Goal: Task Accomplishment & Management: Manage account settings

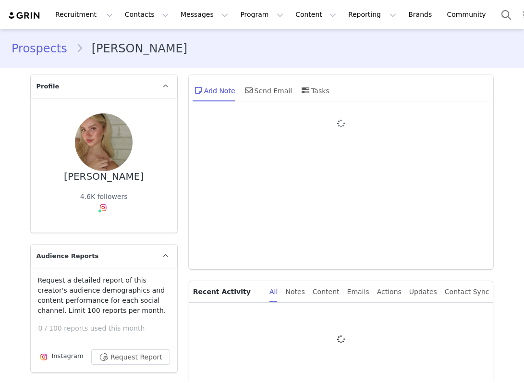
type input "+1 (United States)"
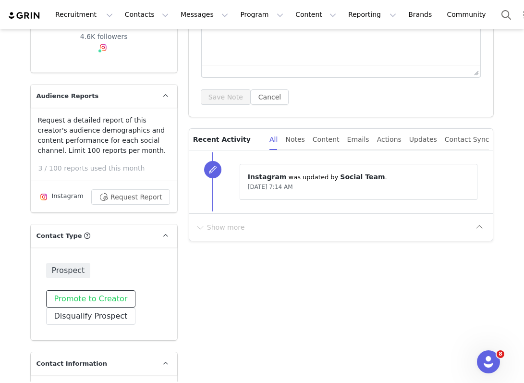
click at [89, 300] on button "Promote to Creator" at bounding box center [91, 298] width 90 height 17
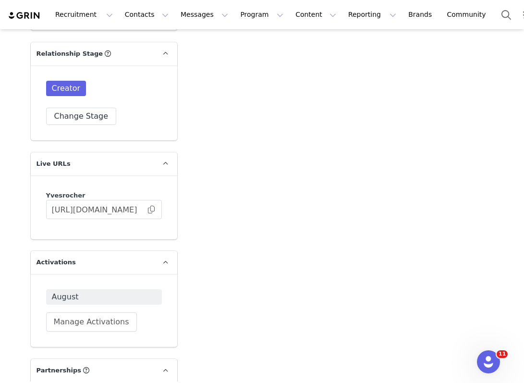
scroll to position [1841, 0]
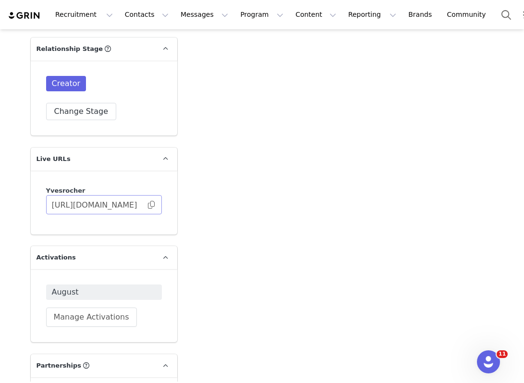
click at [152, 205] on span at bounding box center [152, 205] width 10 height 0
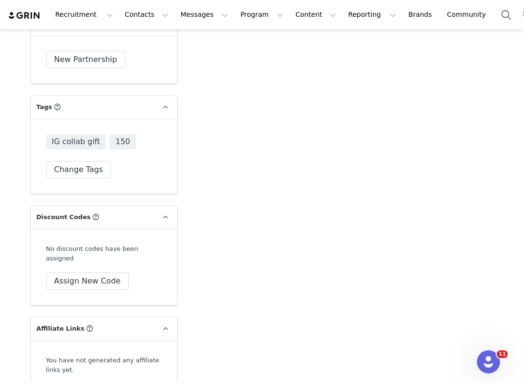
scroll to position [2168, 0]
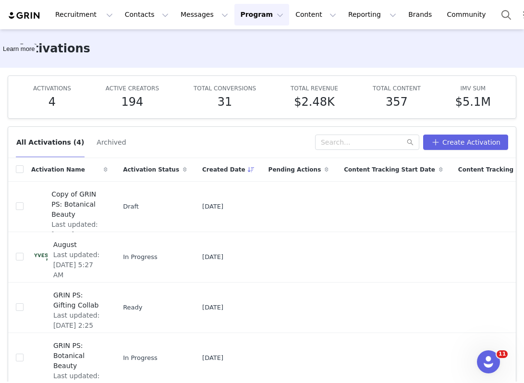
scroll to position [37, 0]
click at [75, 267] on span "Last updated: Aug 1, 2025 5:27 AM" at bounding box center [77, 265] width 49 height 30
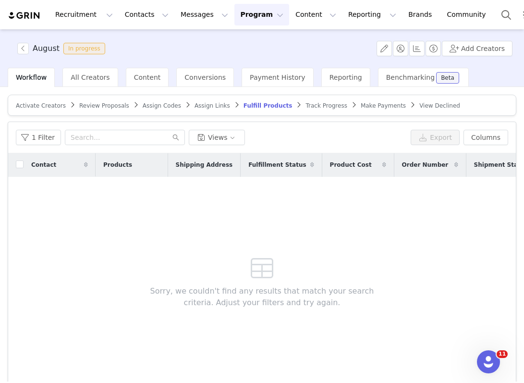
click at [28, 104] on span "Activate Creators" at bounding box center [41, 105] width 50 height 7
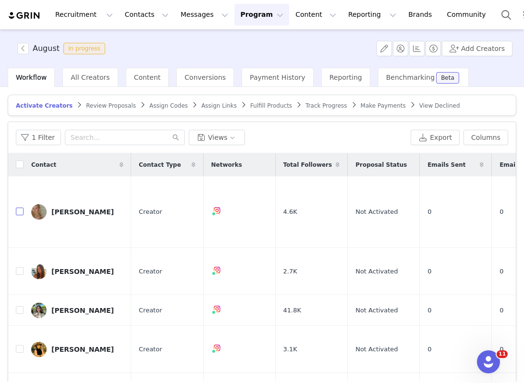
click at [20, 208] on input "checkbox" at bounding box center [20, 212] width 8 height 8
checkbox input "true"
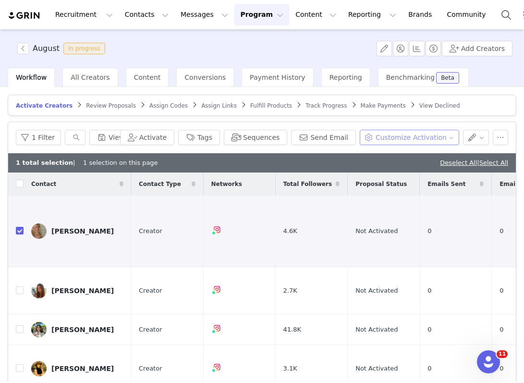
click at [398, 139] on button "Customize Activation" at bounding box center [409, 137] width 99 height 15
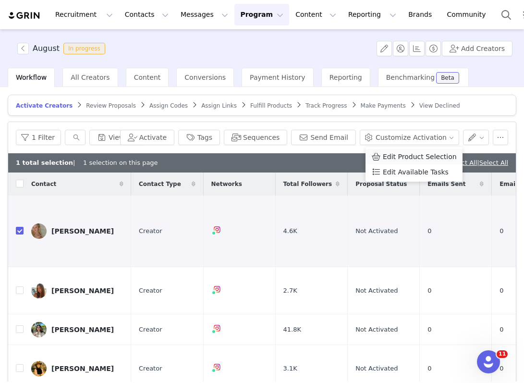
click at [396, 151] on li "Edit Product Selection" at bounding box center [414, 156] width 97 height 15
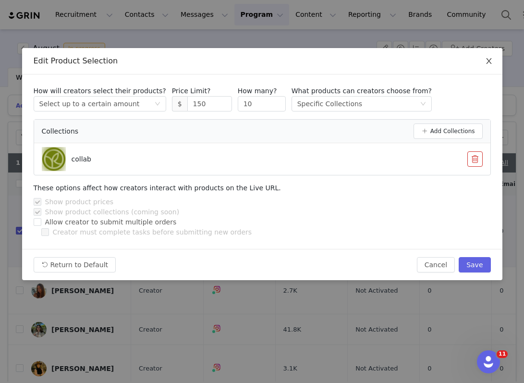
click at [491, 59] on icon "icon: close" at bounding box center [489, 61] width 8 height 8
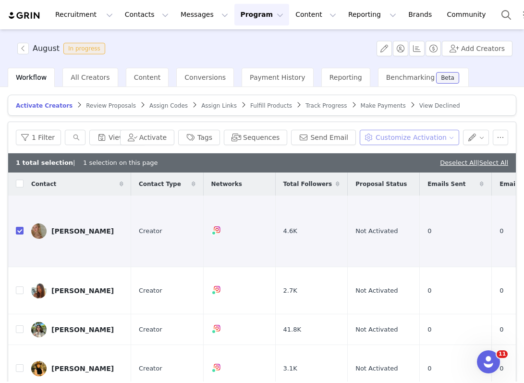
click at [428, 132] on button "Customize Activation" at bounding box center [409, 137] width 99 height 15
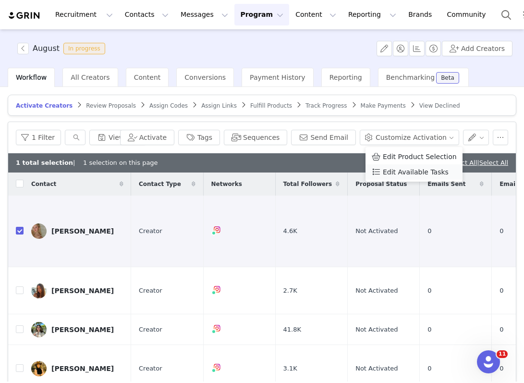
click at [418, 172] on span "Edit Available Tasks" at bounding box center [416, 172] width 66 height 11
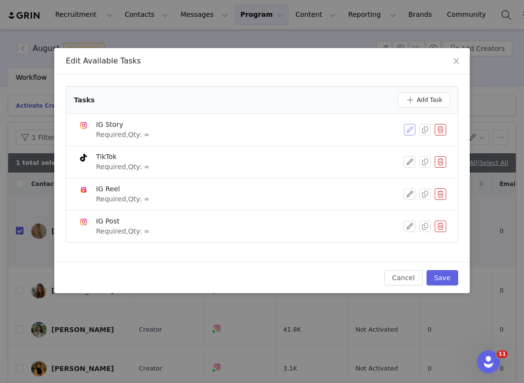
click at [407, 126] on button "button" at bounding box center [410, 130] width 12 height 12
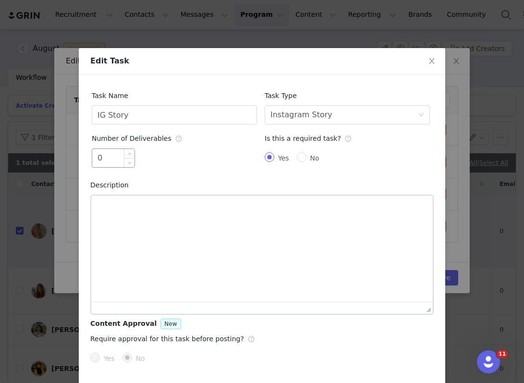
click at [113, 160] on input "0" at bounding box center [113, 158] width 42 height 18
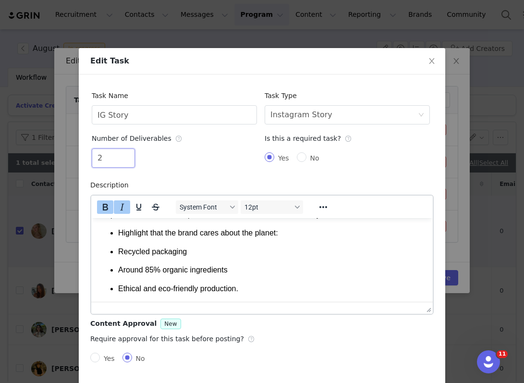
scroll to position [37, 0]
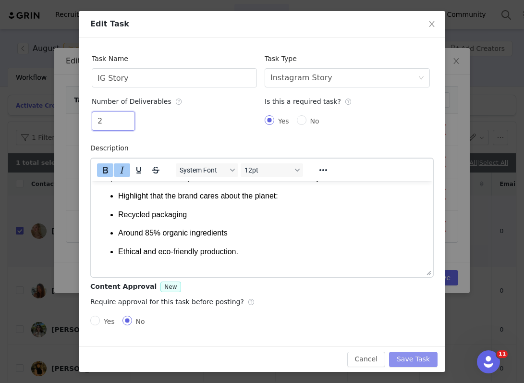
type input "2"
click at [411, 363] on button "Save Task" at bounding box center [413, 359] width 49 height 15
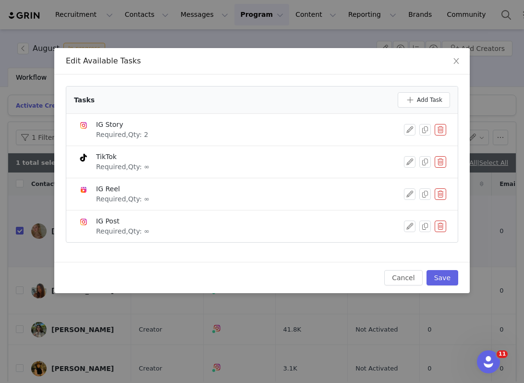
click at [443, 163] on button "button" at bounding box center [441, 162] width 12 height 12
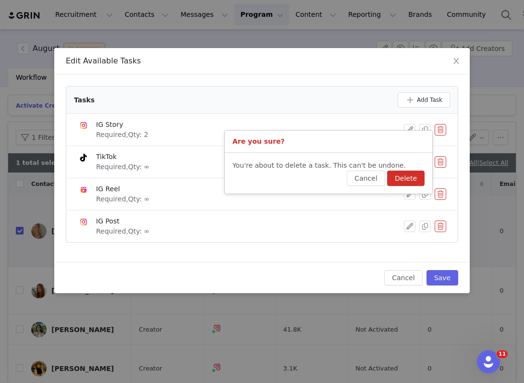
click at [410, 181] on button "Delete" at bounding box center [405, 178] width 37 height 15
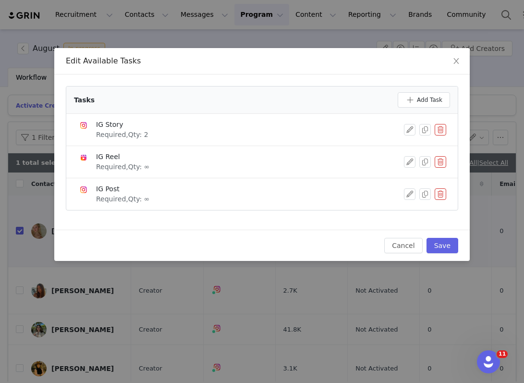
click at [439, 163] on button "button" at bounding box center [441, 162] width 12 height 12
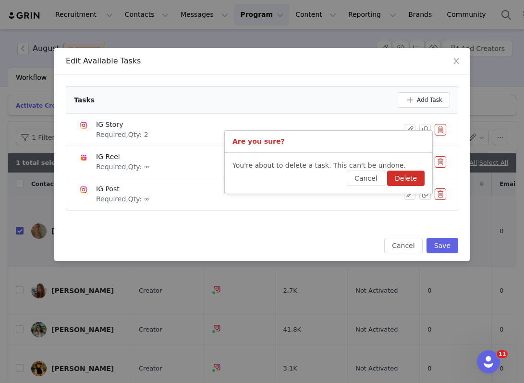
click at [418, 179] on button "Delete" at bounding box center [405, 178] width 37 height 15
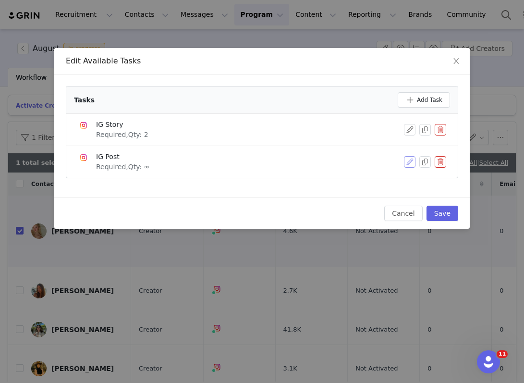
click at [409, 159] on button "button" at bounding box center [410, 162] width 12 height 12
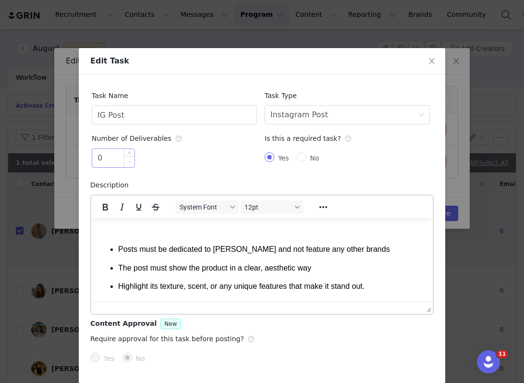
scroll to position [0, 0]
click at [125, 161] on span "Decrease Value" at bounding box center [129, 161] width 10 height 11
click at [124, 161] on div at bounding box center [129, 158] width 11 height 18
click at [116, 158] on input "0" at bounding box center [113, 158] width 42 height 18
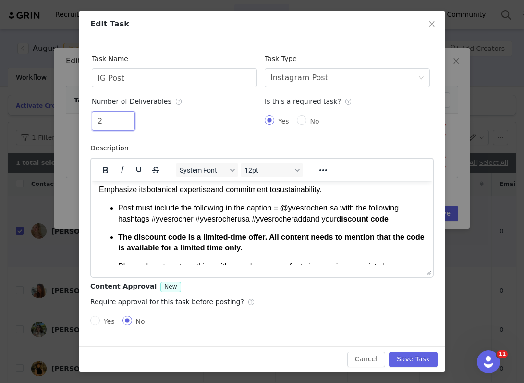
scroll to position [199, 0]
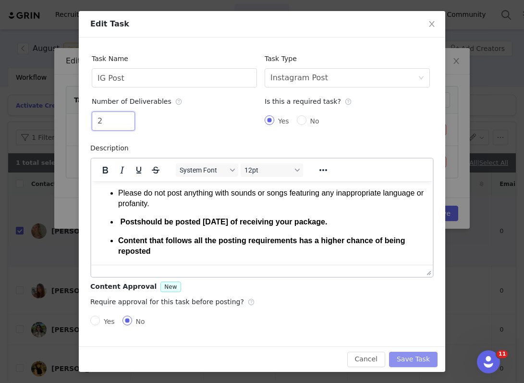
type input "2"
click at [407, 355] on button "Save Task" at bounding box center [413, 359] width 49 height 15
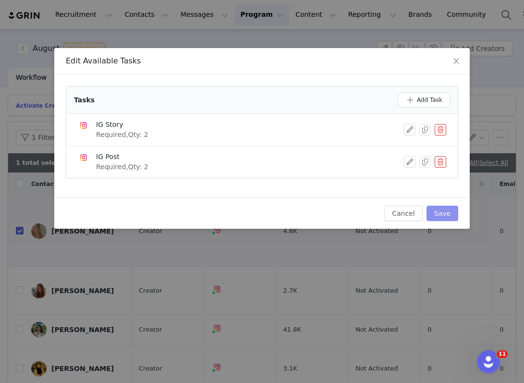
click at [446, 214] on button "Save" at bounding box center [443, 213] width 32 height 15
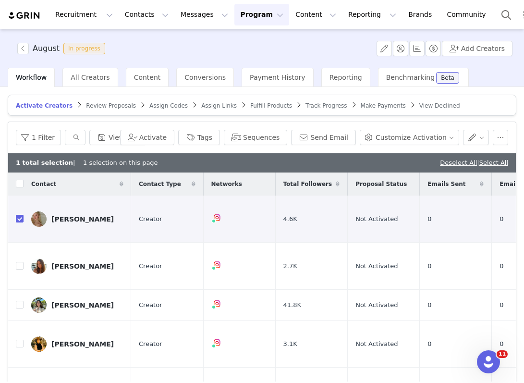
click at [244, 25] on button "Program Program" at bounding box center [261, 15] width 55 height 22
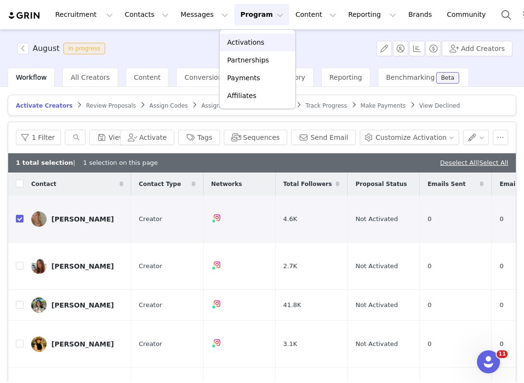
click at [243, 41] on p "Activations" at bounding box center [245, 42] width 37 height 10
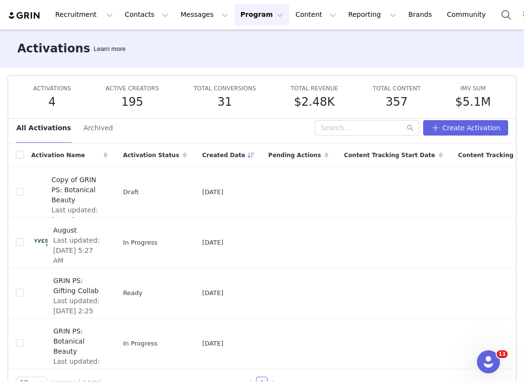
scroll to position [16, 0]
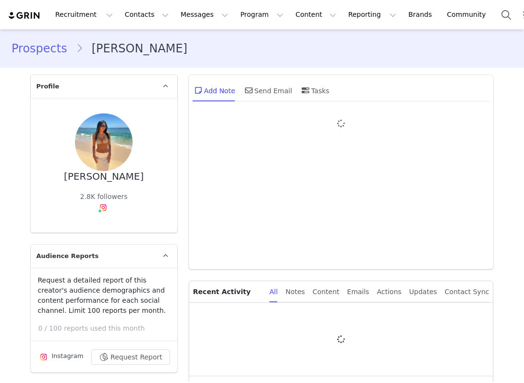
type input "+1 (United States)"
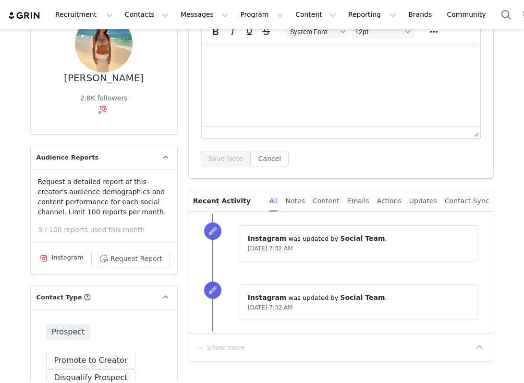
scroll to position [99, 0]
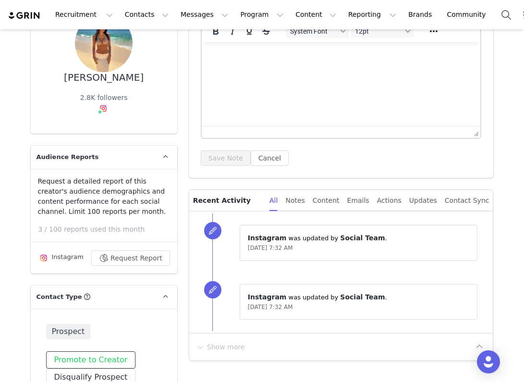
click at [88, 356] on button "Promote to Creator" at bounding box center [91, 359] width 90 height 17
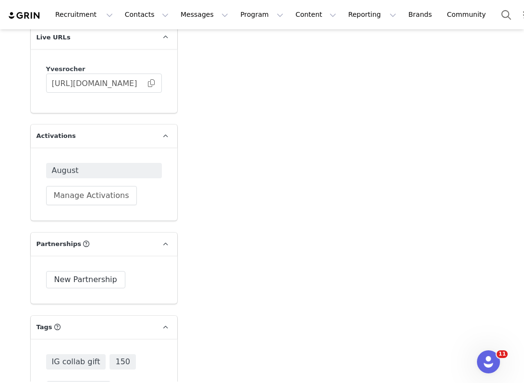
scroll to position [1975, 0]
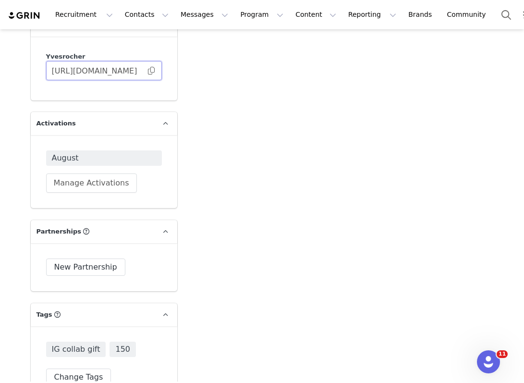
click at [153, 75] on input "https://yvesrocher.grin.live/aa85c59b-01bf-4330-9651-c91c4420e7b9" at bounding box center [104, 70] width 116 height 19
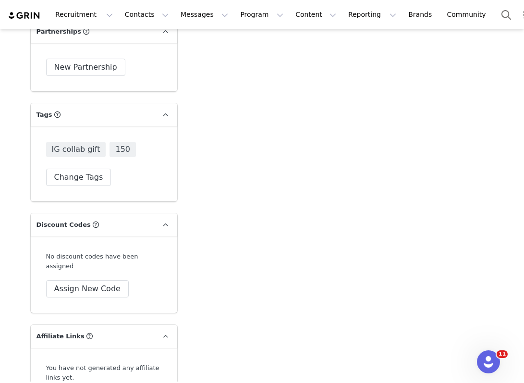
scroll to position [2334, 0]
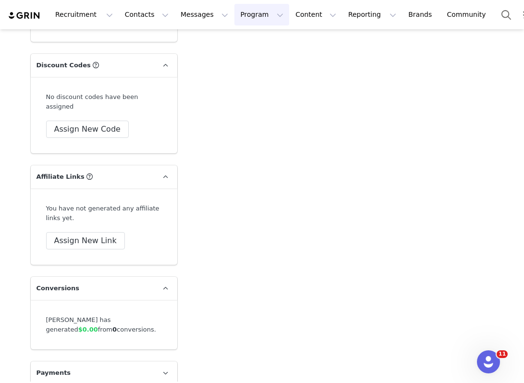
click at [239, 21] on button "Program Program" at bounding box center [261, 15] width 55 height 22
click at [238, 45] on p "Activations" at bounding box center [245, 42] width 37 height 10
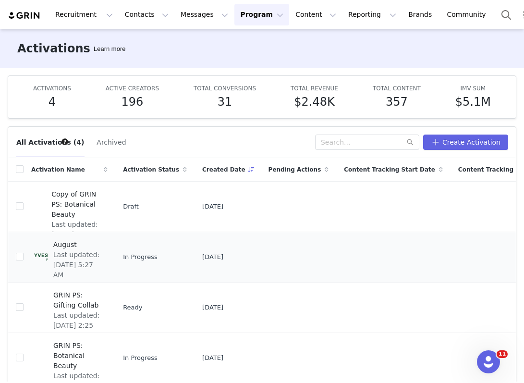
click at [95, 260] on span "Last updated: [DATE] 5:27 AM" at bounding box center [77, 265] width 49 height 30
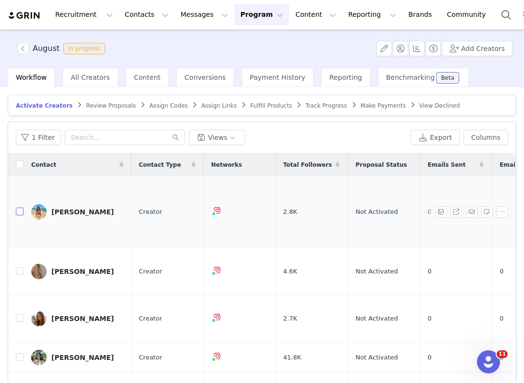
click at [18, 208] on input "checkbox" at bounding box center [20, 212] width 8 height 8
checkbox input "true"
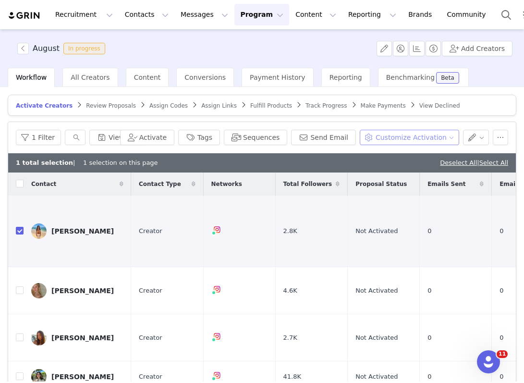
click at [399, 135] on button "Customize Activation" at bounding box center [409, 137] width 99 height 15
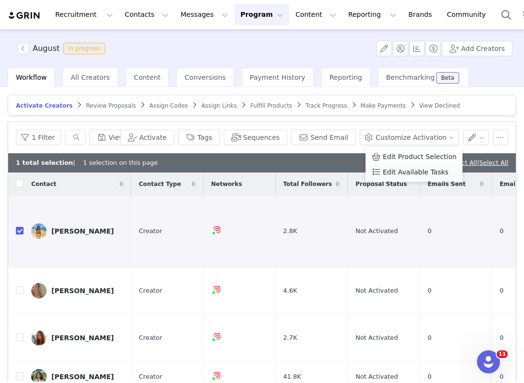
click at [393, 173] on span "Edit Available Tasks" at bounding box center [416, 172] width 66 height 11
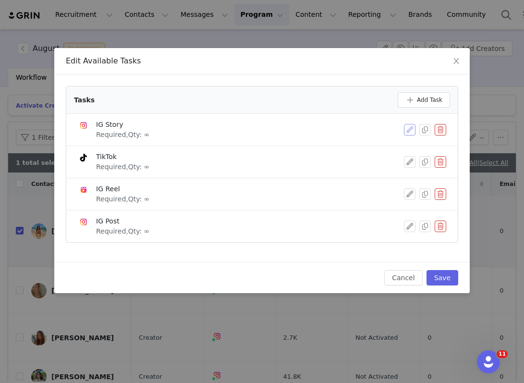
click at [411, 127] on button "button" at bounding box center [410, 130] width 12 height 12
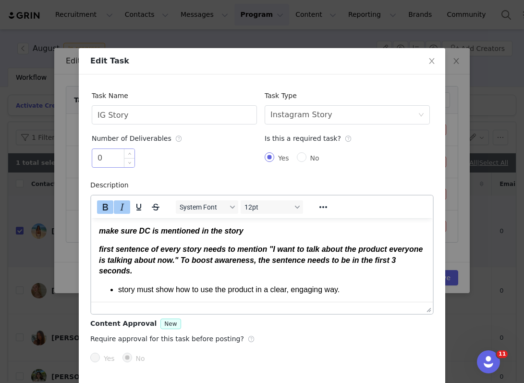
click at [118, 165] on input "0" at bounding box center [113, 158] width 42 height 18
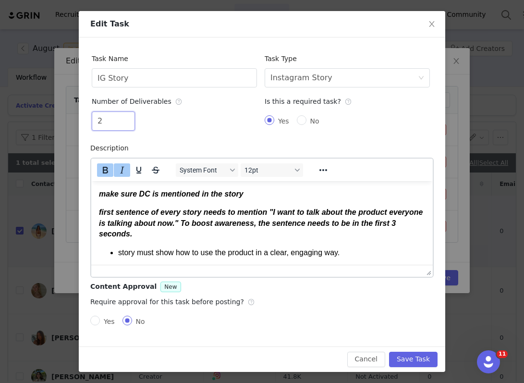
type input "2"
click at [425, 367] on div "Cancel Save Task" at bounding box center [262, 358] width 367 height 25
click at [422, 356] on button "Save Task" at bounding box center [413, 359] width 49 height 15
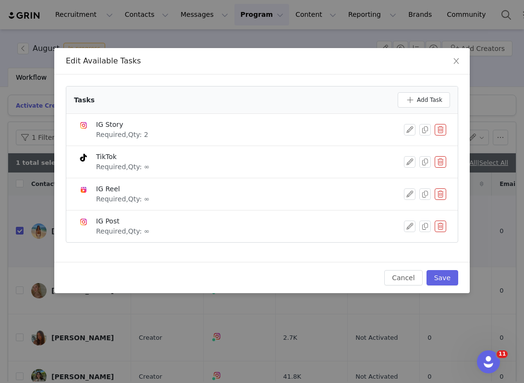
click at [437, 166] on button "button" at bounding box center [441, 162] width 12 height 12
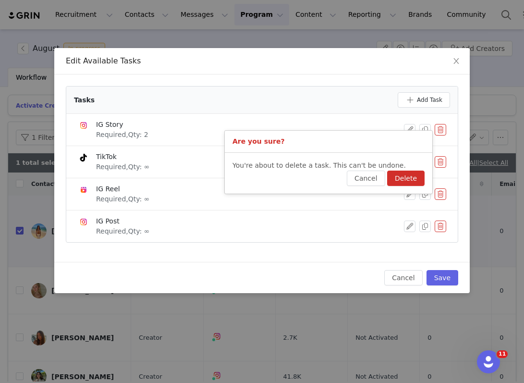
click at [411, 178] on button "Delete" at bounding box center [405, 178] width 37 height 15
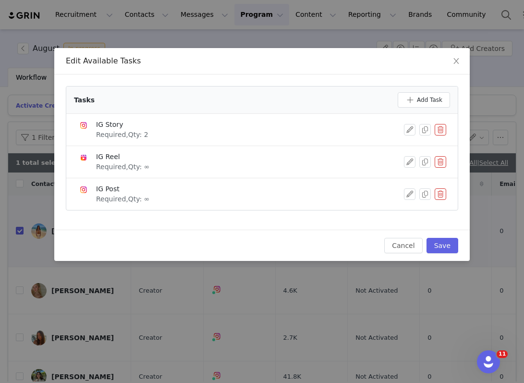
click at [445, 164] on button "button" at bounding box center [441, 162] width 12 height 12
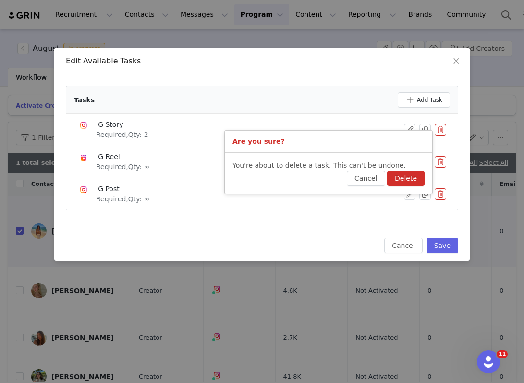
click at [411, 177] on button "Delete" at bounding box center [405, 178] width 37 height 15
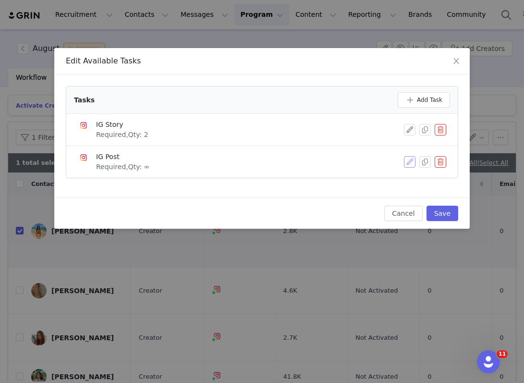
click at [409, 158] on button "button" at bounding box center [410, 162] width 12 height 12
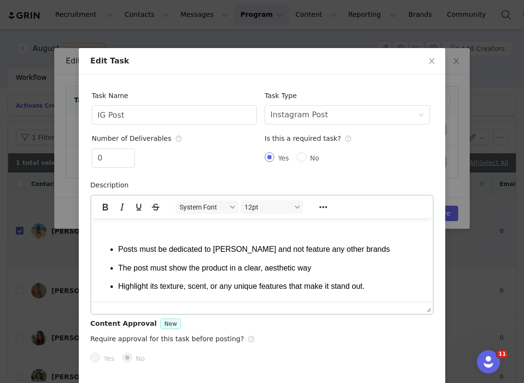
scroll to position [0, 0]
click at [102, 157] on input "0" at bounding box center [113, 158] width 42 height 18
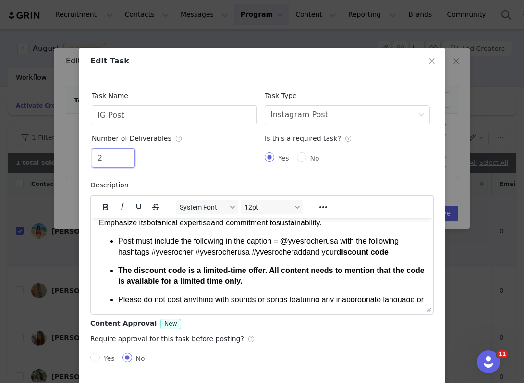
scroll to position [37, 0]
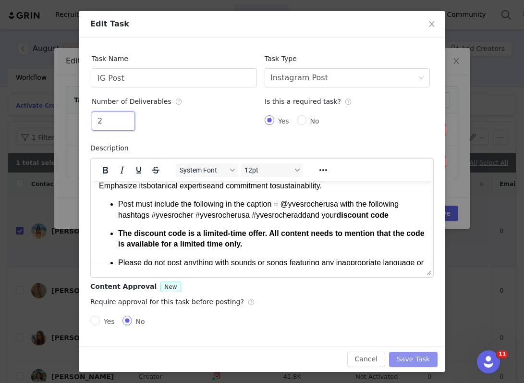
type input "2"
click at [409, 359] on button "Save Task" at bounding box center [413, 359] width 49 height 15
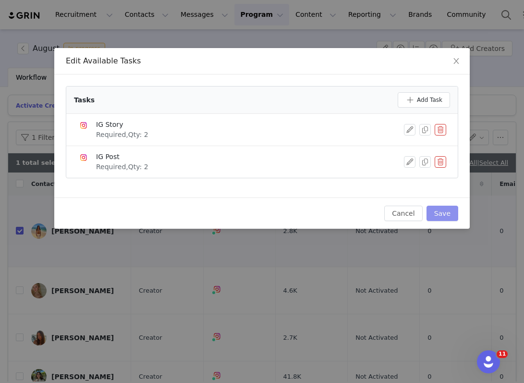
click at [446, 206] on button "Save" at bounding box center [443, 213] width 32 height 15
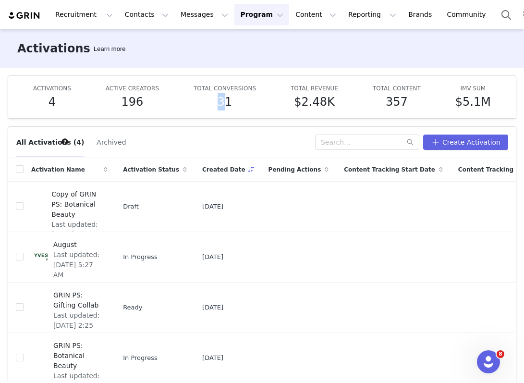
drag, startPoint x: 226, startPoint y: 105, endPoint x: 209, endPoint y: 100, distance: 18.1
click at [209, 100] on div "31" at bounding box center [225, 101] width 62 height 17
click at [210, 102] on div "31" at bounding box center [225, 101] width 62 height 17
drag, startPoint x: 209, startPoint y: 102, endPoint x: 256, endPoint y: 100, distance: 46.7
click at [256, 100] on div "ACTIVATIONS 4 ACTIVE CREATORS 196 TOTAL CONVERSIONS 31 TOTAL REVENUE $2.48K TOT…" at bounding box center [262, 97] width 493 height 27
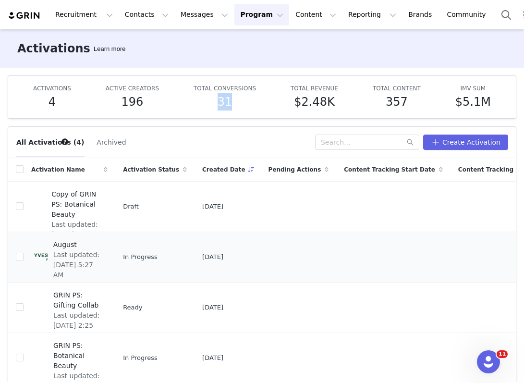
click at [88, 263] on span "Last updated: [DATE] 5:27 AM" at bounding box center [77, 265] width 49 height 30
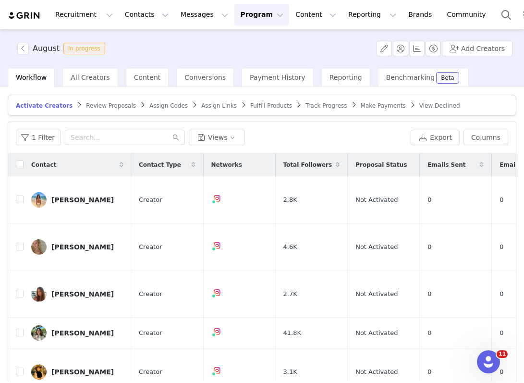
click at [250, 22] on button "Program Program" at bounding box center [261, 15] width 55 height 22
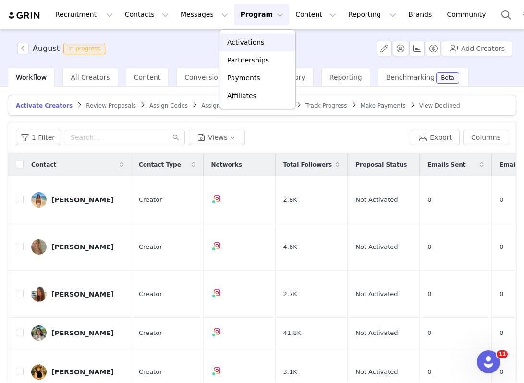
click at [241, 50] on link "Activations" at bounding box center [258, 43] width 76 height 18
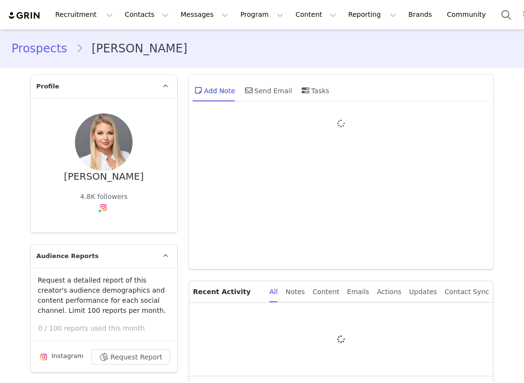
type input "+1 ([GEOGRAPHIC_DATA])"
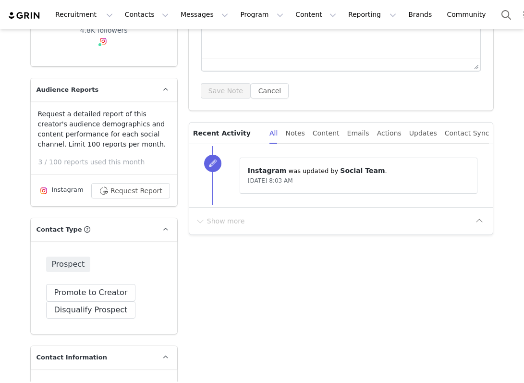
scroll to position [240, 0]
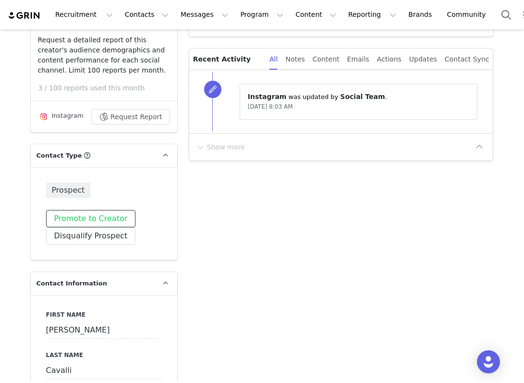
click at [113, 218] on button "Promote to Creator" at bounding box center [91, 218] width 90 height 17
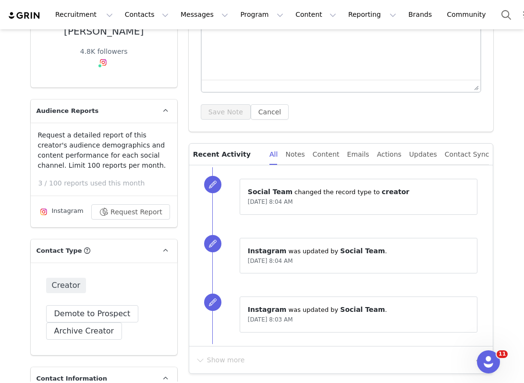
scroll to position [0, 0]
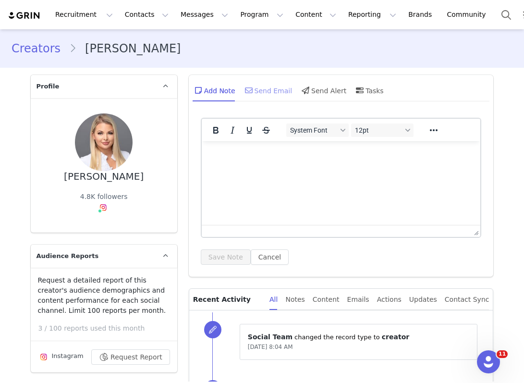
click at [265, 87] on div "Send Email" at bounding box center [267, 90] width 49 height 23
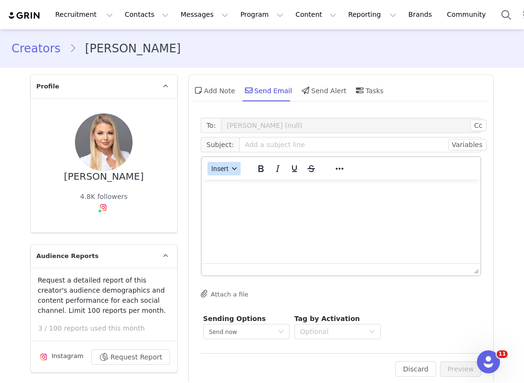
click at [223, 168] on span "Insert" at bounding box center [219, 169] width 17 height 8
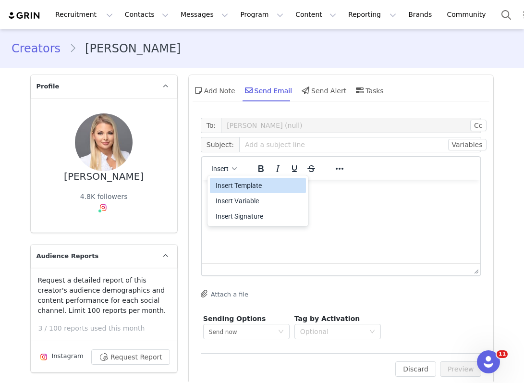
click at [229, 185] on div "Insert Template" at bounding box center [259, 186] width 86 height 12
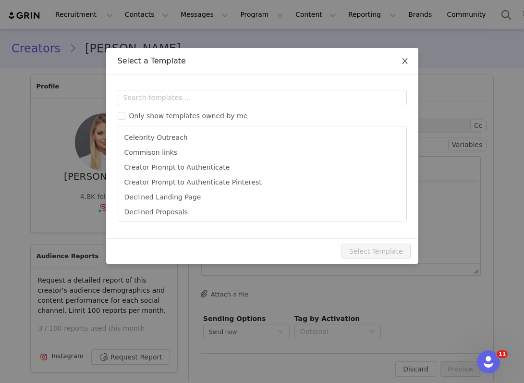
click at [402, 63] on icon "icon: close" at bounding box center [405, 61] width 8 height 8
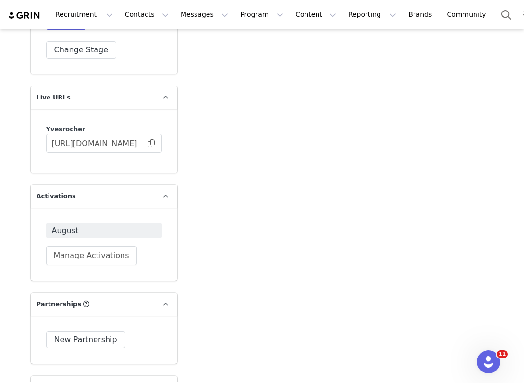
scroll to position [1903, 0]
click at [153, 148] on input "https://yvesrocher.grin.live/e4fbf2fc-2c70-442f-84e5-8f2ade250eed" at bounding box center [104, 142] width 116 height 19
click at [155, 146] on input "https://yvesrocher.grin.live/e4fbf2fc-2c70-442f-84e5-8f2ade250eed" at bounding box center [104, 142] width 116 height 19
click at [152, 143] on span at bounding box center [152, 143] width 10 height 0
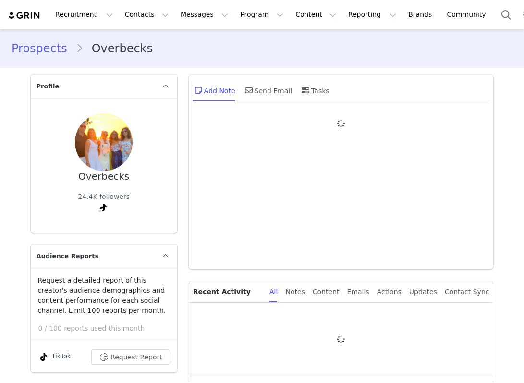
type input "+1 ([GEOGRAPHIC_DATA])"
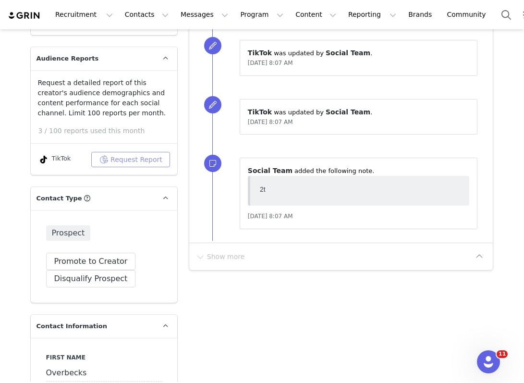
scroll to position [233, 0]
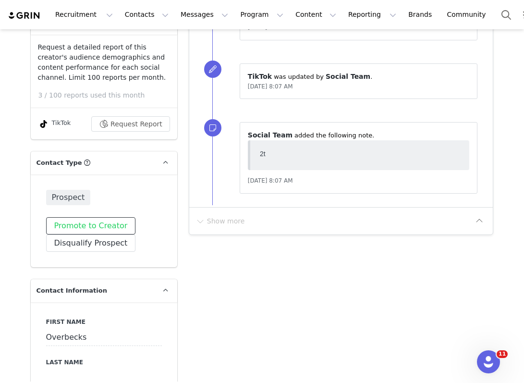
click at [107, 229] on button "Promote to Creator" at bounding box center [91, 225] width 90 height 17
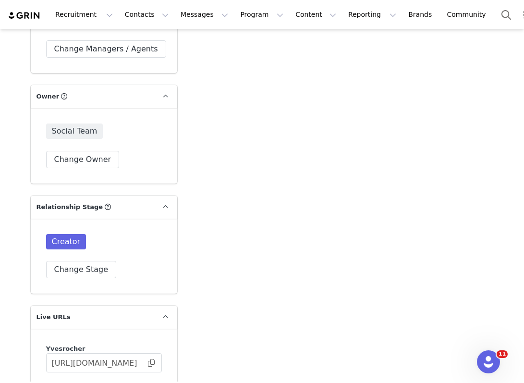
scroll to position [1703, 0]
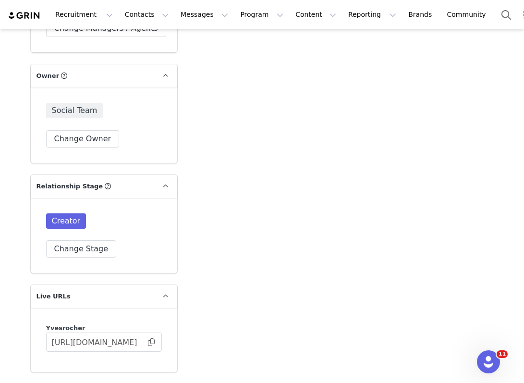
drag, startPoint x: 130, startPoint y: 134, endPoint x: 109, endPoint y: 118, distance: 26.8
click at [109, 118] on div "Social Team Change Owner" at bounding box center [104, 125] width 116 height 45
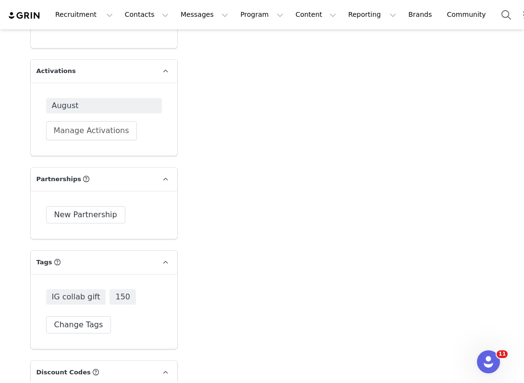
scroll to position [1916, 0]
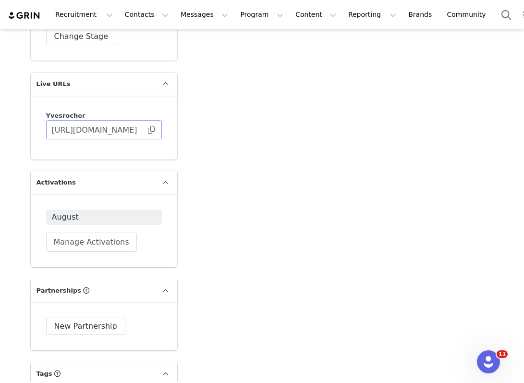
click at [153, 130] on span at bounding box center [152, 130] width 10 height 0
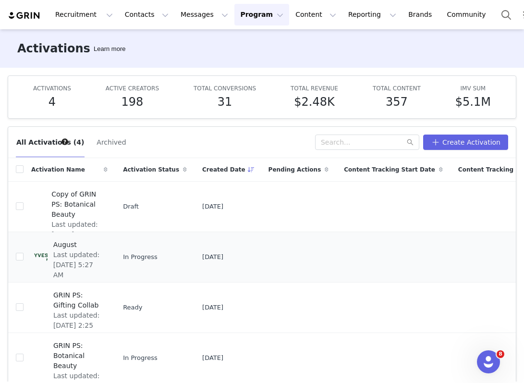
click at [93, 264] on span "Last updated: Aug 1, 2025 5:27 AM" at bounding box center [77, 265] width 49 height 30
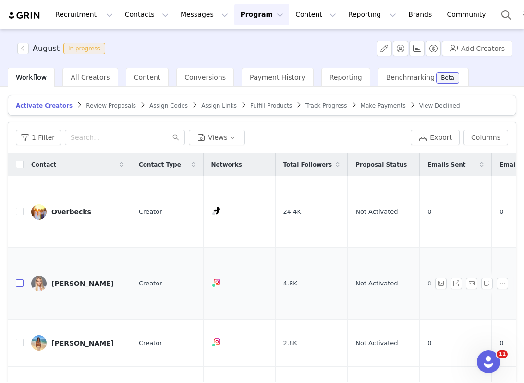
click at [19, 279] on input "checkbox" at bounding box center [20, 283] width 8 height 8
checkbox input "true"
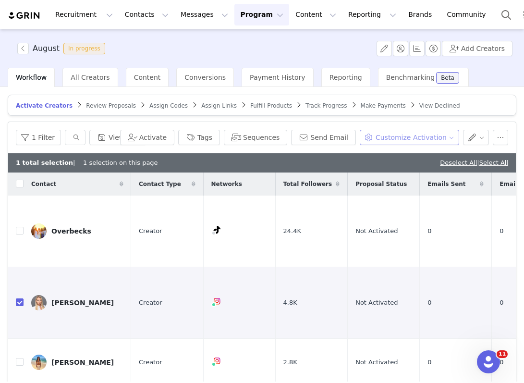
click at [403, 134] on button "Customize Activation" at bounding box center [409, 137] width 99 height 15
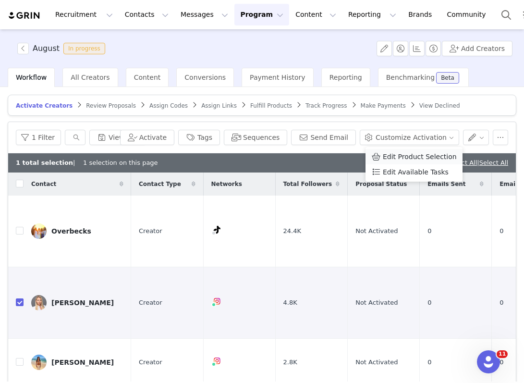
click at [396, 158] on span "Edit Product Selection" at bounding box center [420, 156] width 74 height 11
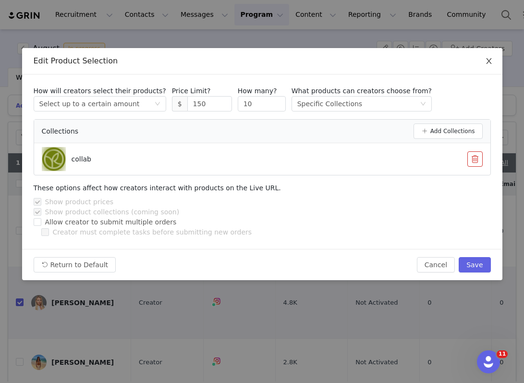
click at [478, 66] on span "Close" at bounding box center [489, 61] width 27 height 27
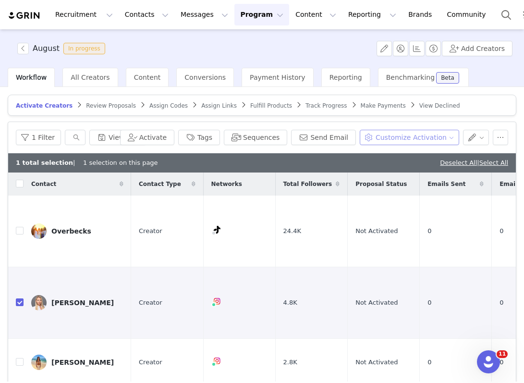
click at [427, 139] on button "Customize Activation" at bounding box center [409, 137] width 99 height 15
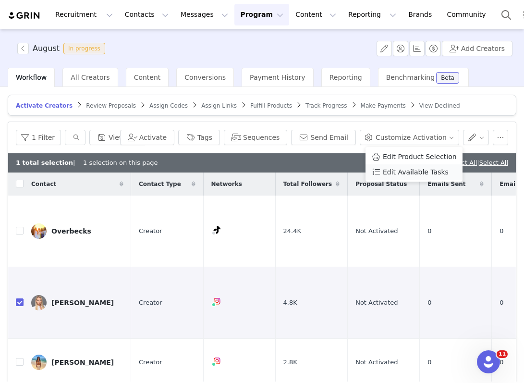
click at [396, 172] on span "Edit Available Tasks" at bounding box center [416, 172] width 66 height 11
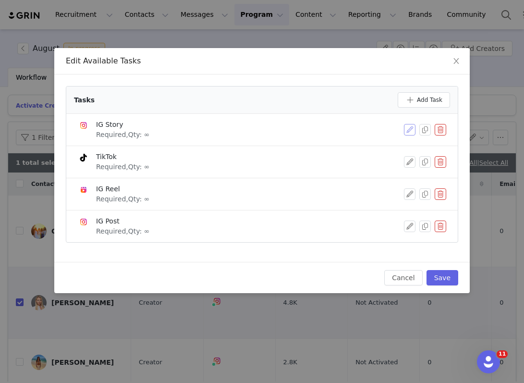
click at [406, 131] on button "button" at bounding box center [410, 130] width 12 height 12
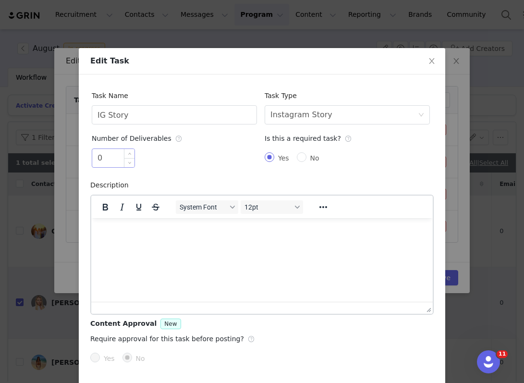
click at [107, 160] on input "0" at bounding box center [113, 158] width 42 height 18
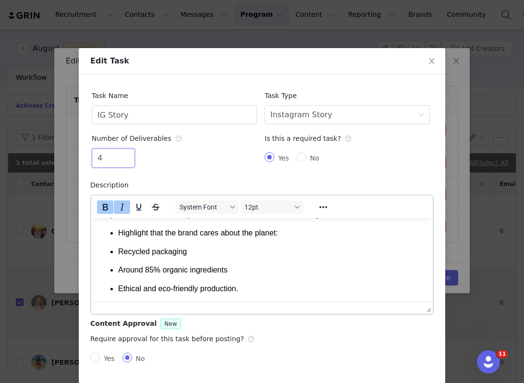
scroll to position [37, 0]
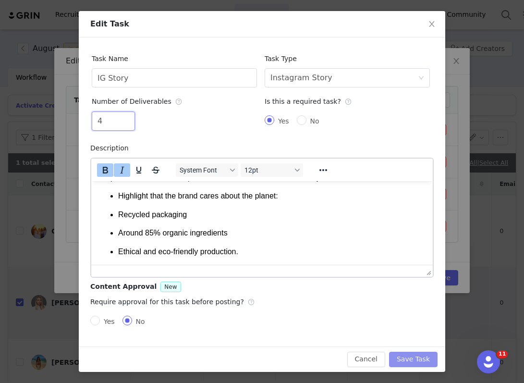
type input "4"
click at [424, 359] on button "Save Task" at bounding box center [413, 359] width 49 height 15
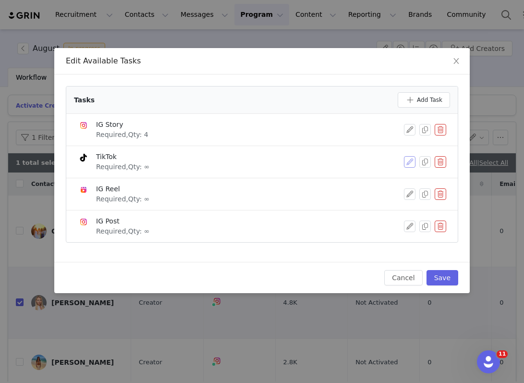
drag, startPoint x: 409, startPoint y: 158, endPoint x: 431, endPoint y: 164, distance: 23.4
click at [429, 163] on div at bounding box center [425, 162] width 42 height 12
click at [440, 164] on button "button" at bounding box center [441, 162] width 12 height 12
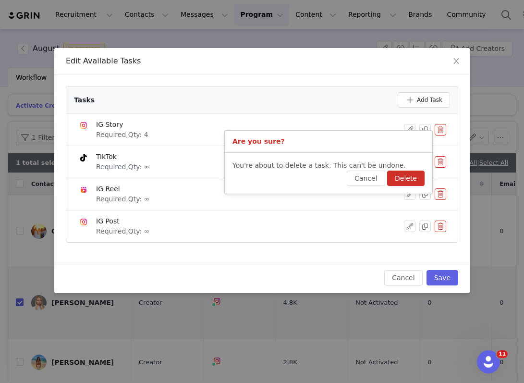
click at [411, 179] on button "Delete" at bounding box center [405, 178] width 37 height 15
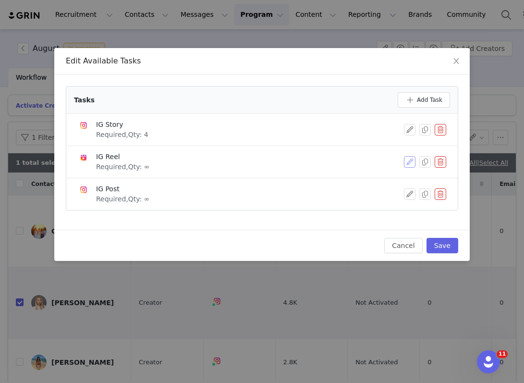
click at [408, 159] on button "button" at bounding box center [410, 162] width 12 height 12
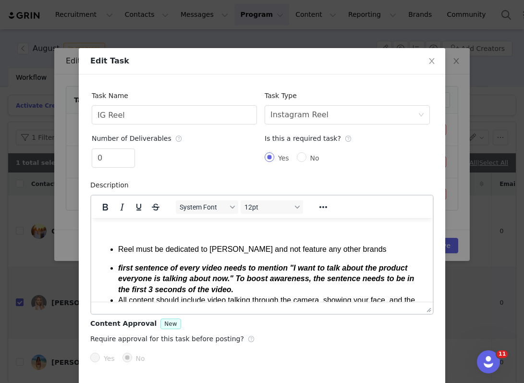
scroll to position [0, 0]
click at [104, 168] on div "0" at bounding box center [174, 159] width 165 height 23
click at [110, 161] on input "0" at bounding box center [113, 158] width 42 height 18
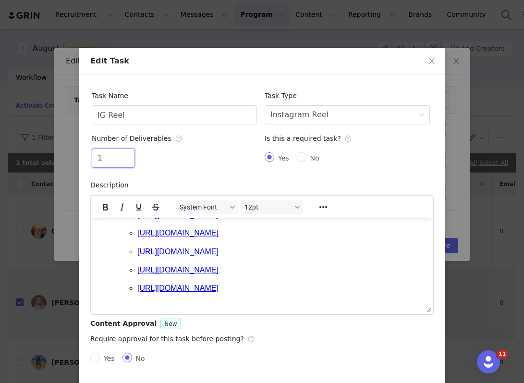
scroll to position [37, 0]
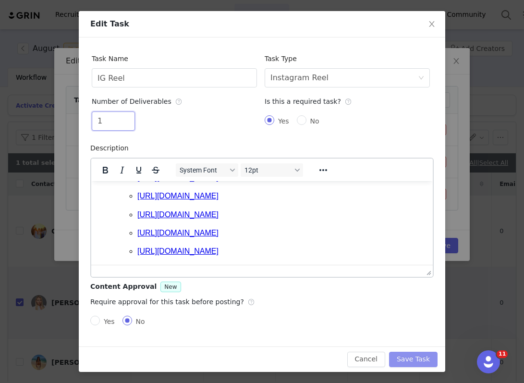
type input "1"
click at [415, 364] on button "Save Task" at bounding box center [413, 359] width 49 height 15
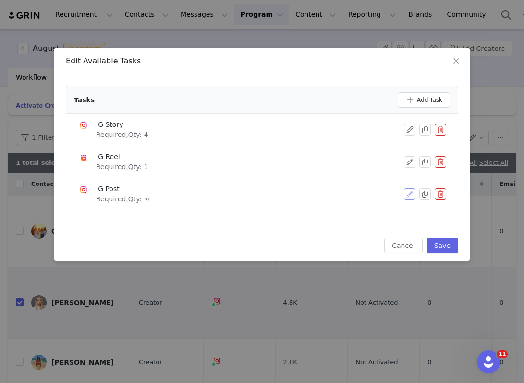
click at [407, 192] on button "button" at bounding box center [410, 194] width 12 height 12
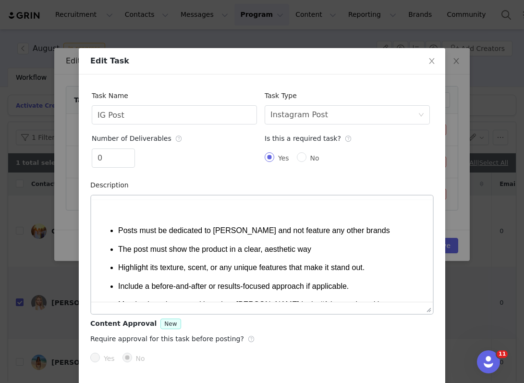
scroll to position [0, 0]
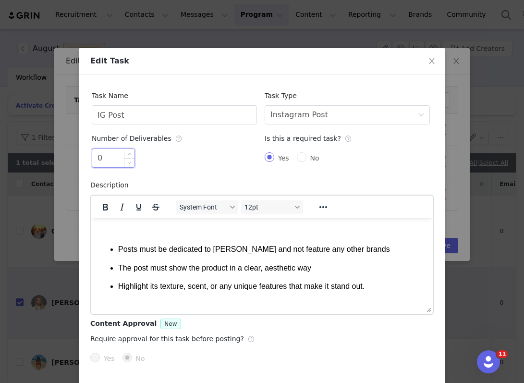
click at [114, 160] on input "0" at bounding box center [113, 158] width 42 height 18
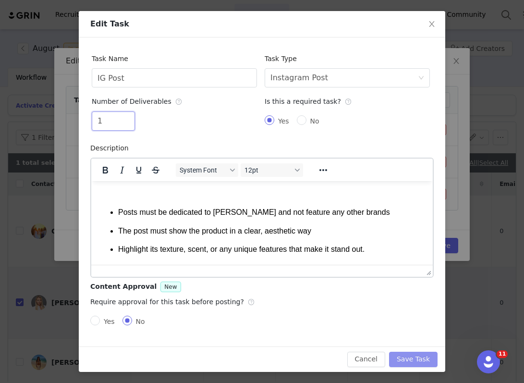
type input "1"
click at [411, 359] on button "Save Task" at bounding box center [413, 359] width 49 height 15
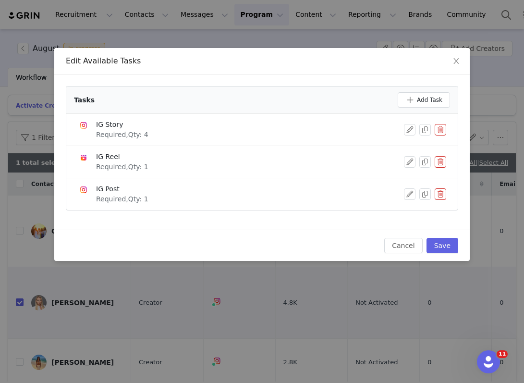
click at [460, 251] on div "Cancel Save" at bounding box center [262, 245] width 416 height 31
click at [452, 249] on button "Save" at bounding box center [443, 245] width 32 height 15
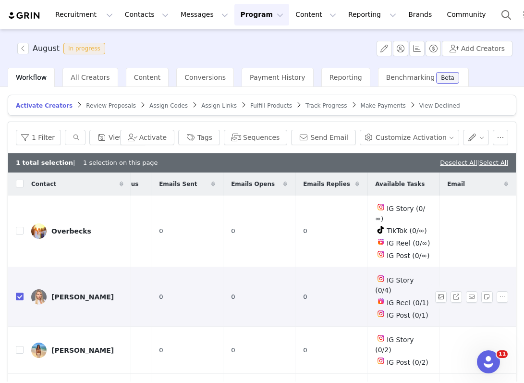
scroll to position [0, 310]
click at [18, 293] on input "checkbox" at bounding box center [20, 297] width 8 height 8
checkbox input "false"
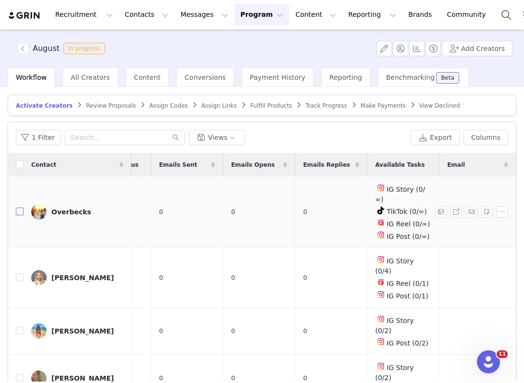
click at [18, 208] on input "checkbox" at bounding box center [20, 212] width 8 height 8
checkbox input "true"
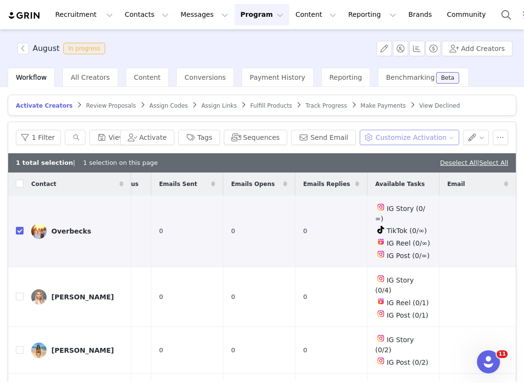
click at [404, 143] on button "Customize Activation" at bounding box center [409, 137] width 99 height 15
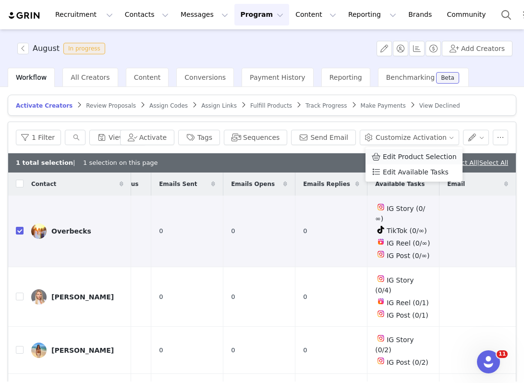
click at [407, 155] on span "Edit Product Selection" at bounding box center [420, 156] width 74 height 11
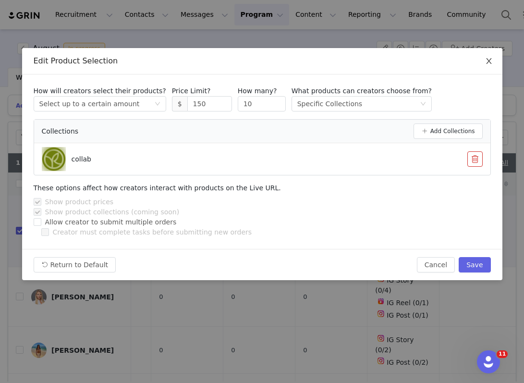
click at [488, 62] on icon "icon: close" at bounding box center [488, 61] width 5 height 6
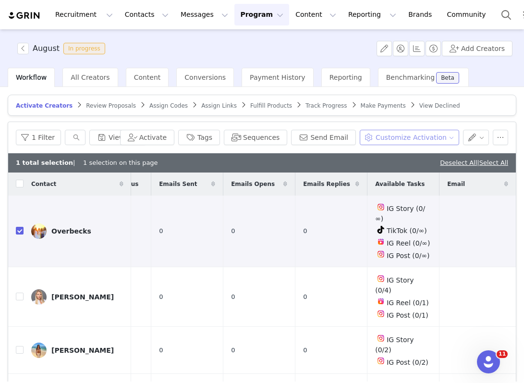
click at [382, 135] on button "Customize Activation" at bounding box center [409, 137] width 99 height 15
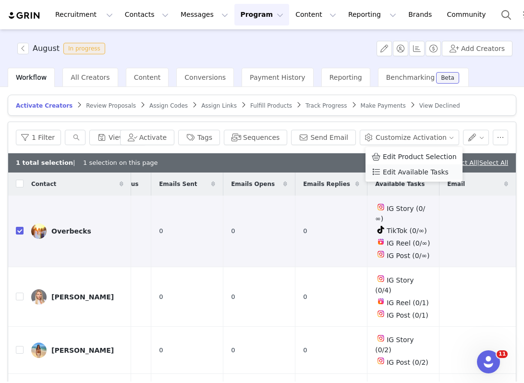
click at [387, 167] on span "Edit Available Tasks" at bounding box center [416, 172] width 66 height 11
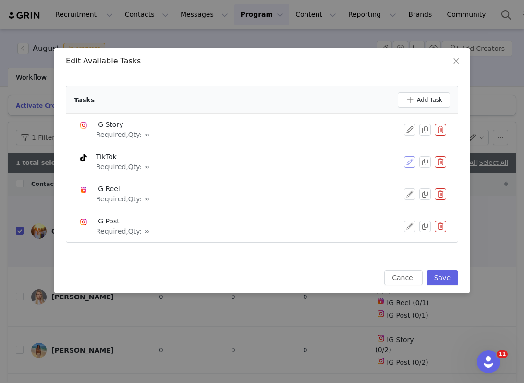
click at [406, 157] on button "button" at bounding box center [410, 162] width 12 height 12
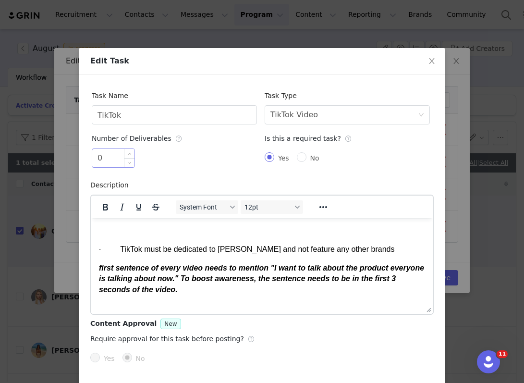
scroll to position [0, 0]
click at [111, 153] on input "0" at bounding box center [113, 158] width 42 height 18
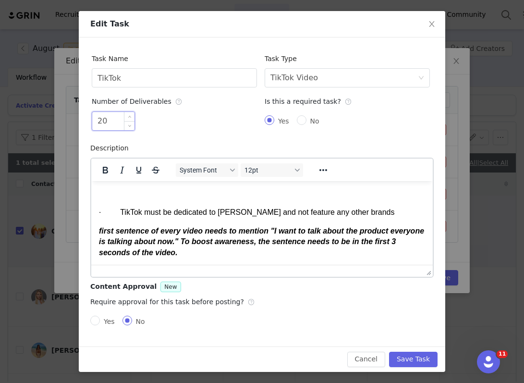
click at [102, 125] on input "20" at bounding box center [113, 121] width 42 height 18
type input "2"
click at [411, 364] on button "Save Task" at bounding box center [413, 359] width 49 height 15
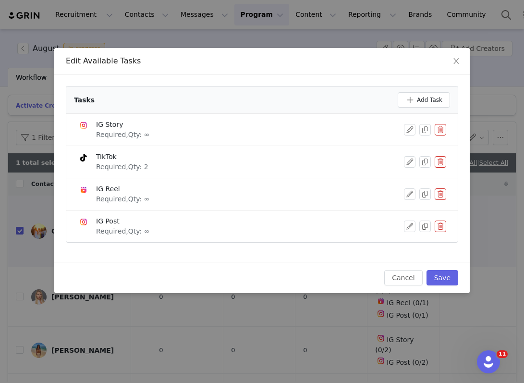
click at [436, 132] on button "button" at bounding box center [441, 130] width 12 height 12
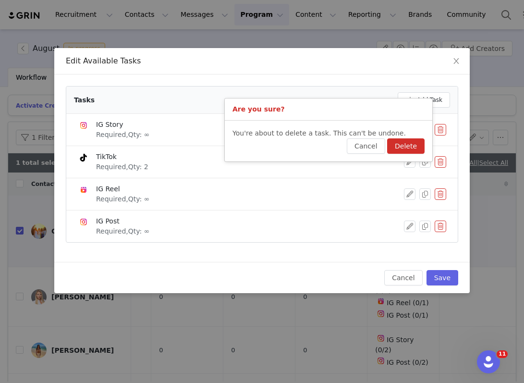
click at [411, 140] on button "Delete" at bounding box center [405, 145] width 37 height 15
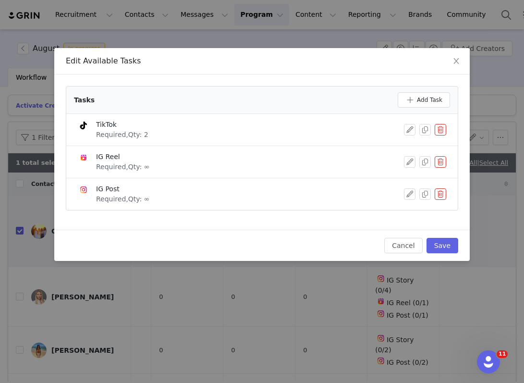
click at [438, 161] on button "button" at bounding box center [441, 162] width 12 height 12
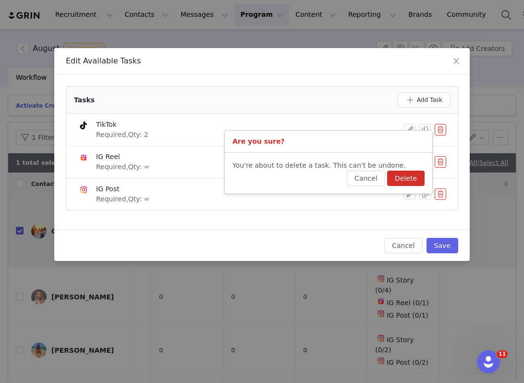
click at [407, 174] on button "Delete" at bounding box center [405, 178] width 37 height 15
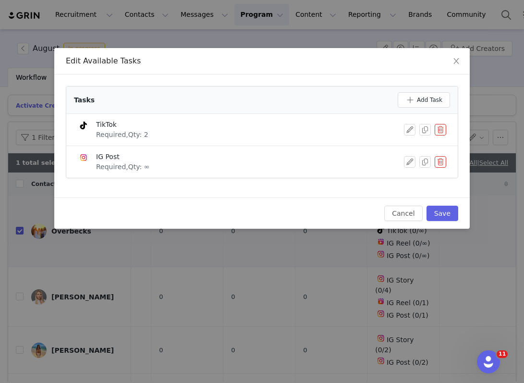
click at [437, 165] on button "button" at bounding box center [441, 162] width 12 height 12
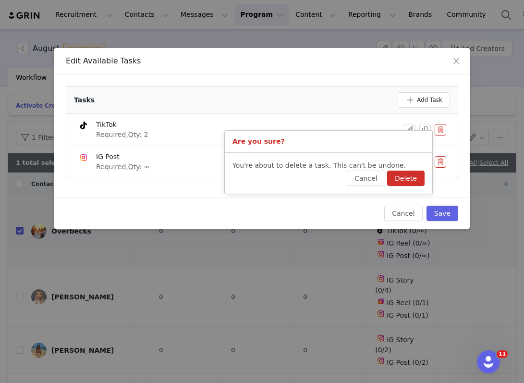
click at [414, 181] on button "Delete" at bounding box center [405, 178] width 37 height 15
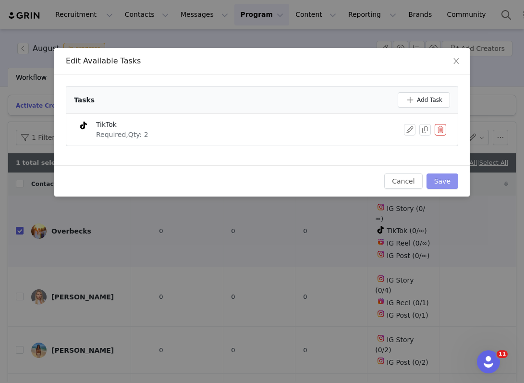
click at [445, 188] on button "Save" at bounding box center [443, 180] width 32 height 15
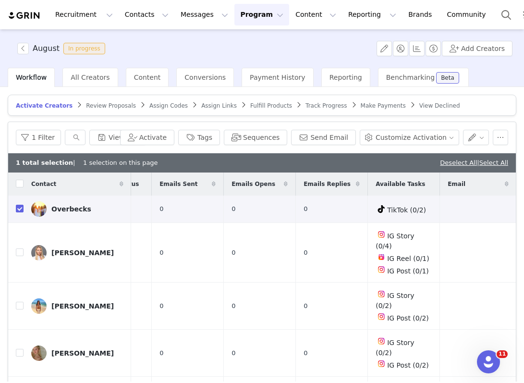
scroll to position [0, 276]
click at [234, 17] on button "Program Program" at bounding box center [261, 15] width 55 height 22
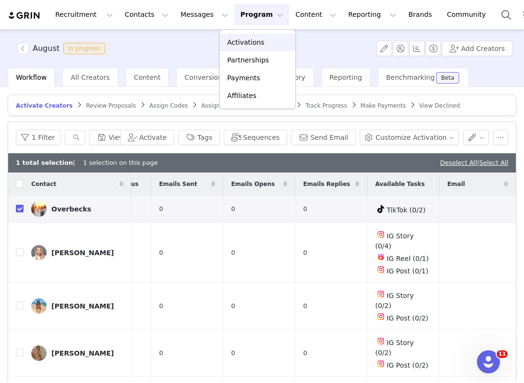
click at [233, 44] on p "Activations" at bounding box center [245, 42] width 37 height 10
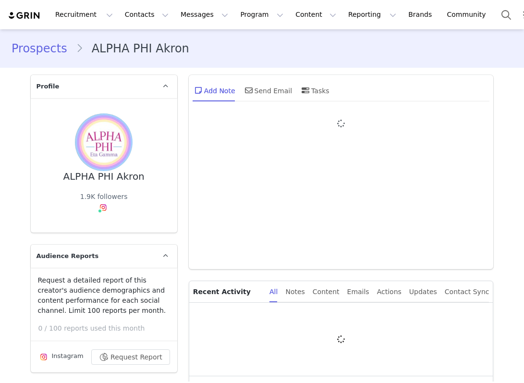
type input "+1 ([GEOGRAPHIC_DATA])"
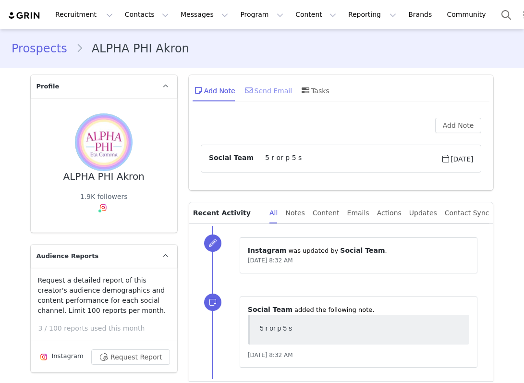
click at [259, 88] on div "Send Email" at bounding box center [267, 90] width 49 height 23
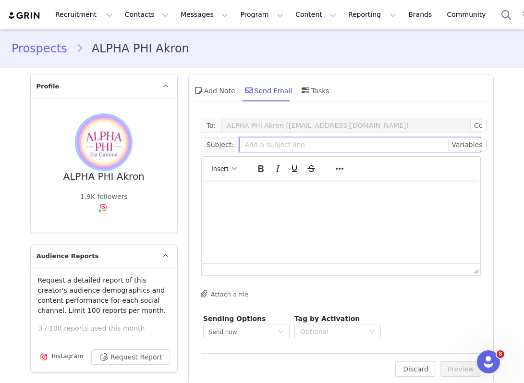
click at [275, 147] on input "text" at bounding box center [360, 144] width 243 height 15
type input "C"
type input "[PERSON_NAME] X ALPHA PHI Akron"
click at [263, 204] on html at bounding box center [340, 193] width 279 height 26
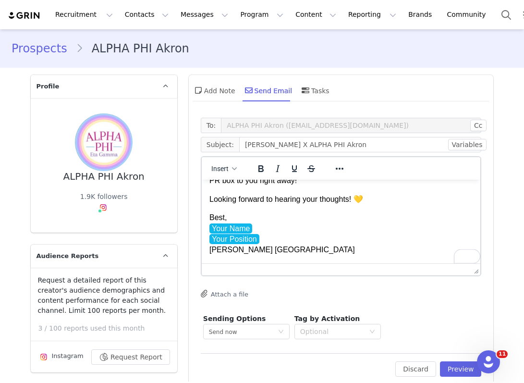
scroll to position [311, 0]
click at [270, 246] on p "Best, Your Name Your Position ﻿ [PERSON_NAME] [GEOGRAPHIC_DATA]" at bounding box center [341, 233] width 264 height 43
drag, startPoint x: 264, startPoint y: 242, endPoint x: 210, endPoint y: 234, distance: 54.3
click at [210, 235] on p "Best, Your Name Your Position ﻿ [PERSON_NAME] [GEOGRAPHIC_DATA]" at bounding box center [341, 233] width 264 height 43
click at [225, 230] on span "Your Name" at bounding box center [230, 228] width 43 height 10
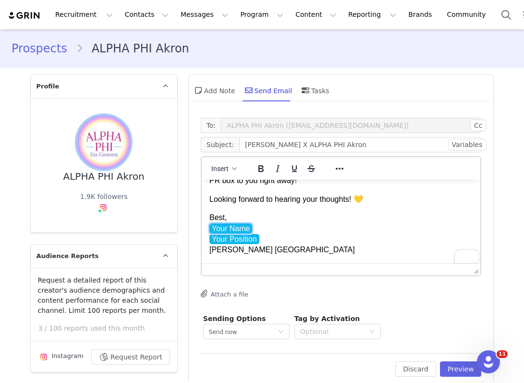
click at [225, 230] on span "Your Name" at bounding box center [230, 228] width 43 height 10
click at [271, 237] on p "Best, Your Name Your Position ﻿ [PERSON_NAME] [GEOGRAPHIC_DATA]" at bounding box center [341, 233] width 264 height 43
click at [269, 238] on p "Best, Your Name Your Position ﻿ [PERSON_NAME] [GEOGRAPHIC_DATA]" at bounding box center [341, 233] width 264 height 43
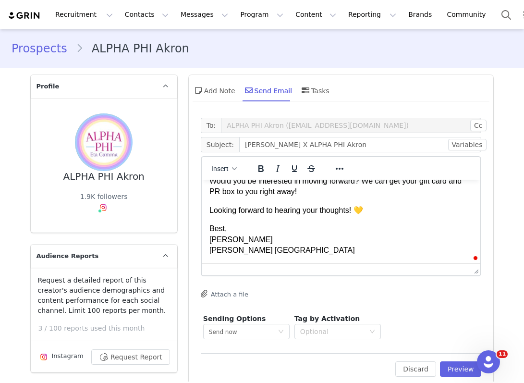
click at [245, 229] on p "Best, [PERSON_NAME] [PERSON_NAME] [GEOGRAPHIC_DATA]" at bounding box center [341, 239] width 264 height 32
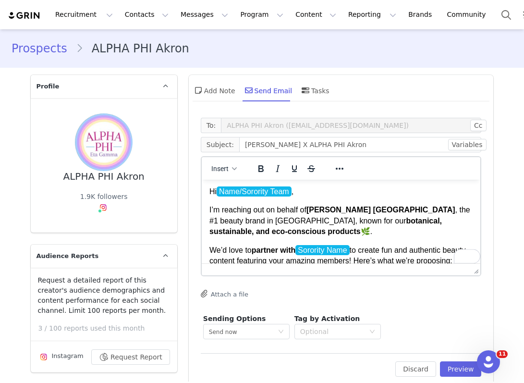
scroll to position [0, 0]
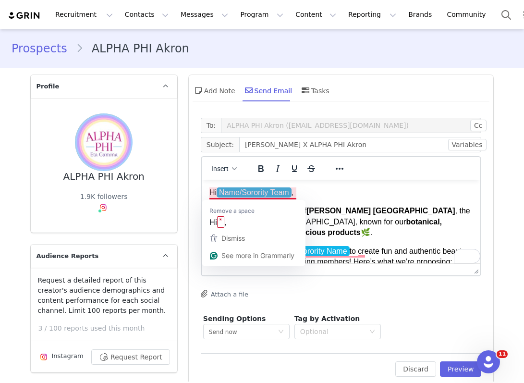
click at [295, 194] on p "Hi Name/Sorority Team ," at bounding box center [341, 192] width 264 height 11
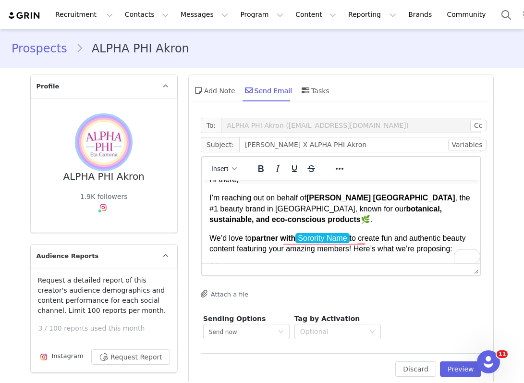
scroll to position [14, 0]
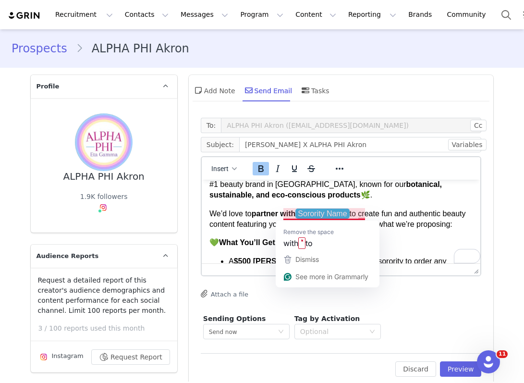
drag, startPoint x: 357, startPoint y: 212, endPoint x: 304, endPoint y: 212, distance: 52.4
click at [303, 212] on p "We’d love to partner with Sorority Name to create fun and authentic beauty cont…" at bounding box center [341, 220] width 264 height 22
click at [314, 216] on span "Sorority Name" at bounding box center [322, 214] width 54 height 10
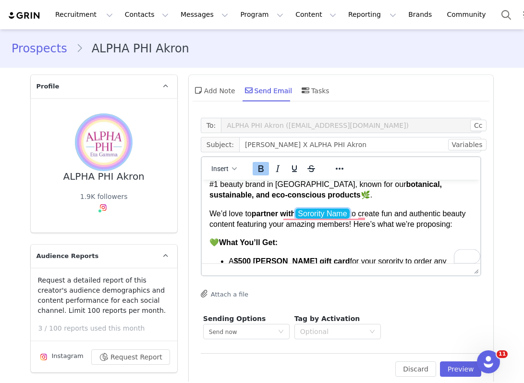
click at [348, 216] on span "Sorority Name" at bounding box center [322, 214] width 54 height 10
click at [357, 215] on p "We’d love to partner with Sorority Name to create fun and authentic beauty cont…" at bounding box center [341, 220] width 264 height 22
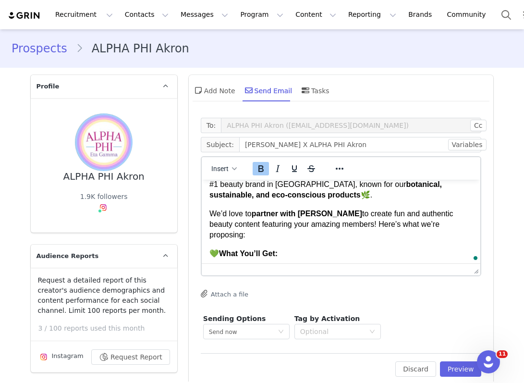
click at [313, 217] on strong "partner with [PERSON_NAME]" at bounding box center [306, 213] width 111 height 8
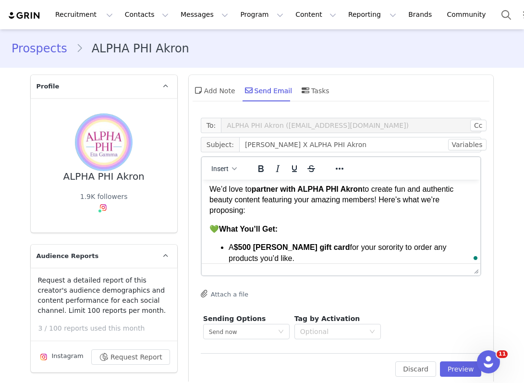
click at [333, 223] on body "Hi there, I’m reaching out on behalf of [PERSON_NAME] USA , the #1 beauty brand…" at bounding box center [341, 309] width 264 height 369
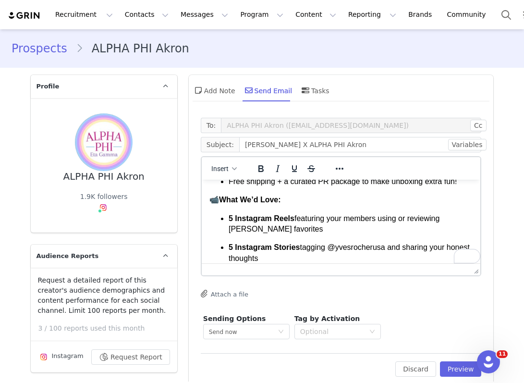
click at [304, 228] on p "5 Instagram Reels featuring your members using or reviewing [PERSON_NAME] favor…" at bounding box center [350, 224] width 245 height 22
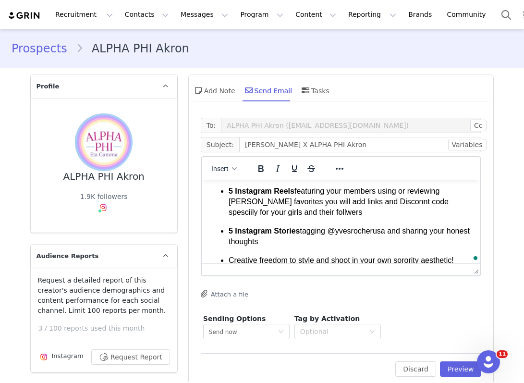
click at [293, 192] on strong "5 Instagram Reels" at bounding box center [261, 191] width 66 height 8
click at [355, 212] on p "5 Instagram Reels or posts featuring your members using or reviewing [PERSON_NA…" at bounding box center [350, 202] width 245 height 32
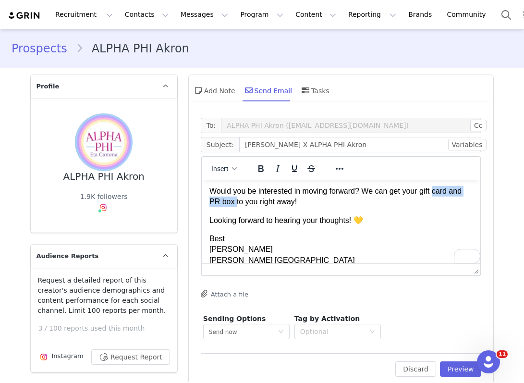
drag, startPoint x: 436, startPoint y: 193, endPoint x: 235, endPoint y: 202, distance: 201.1
click at [235, 202] on p "Would you be interested in moving forward? We can get your gift card and PR box…" at bounding box center [341, 197] width 264 height 22
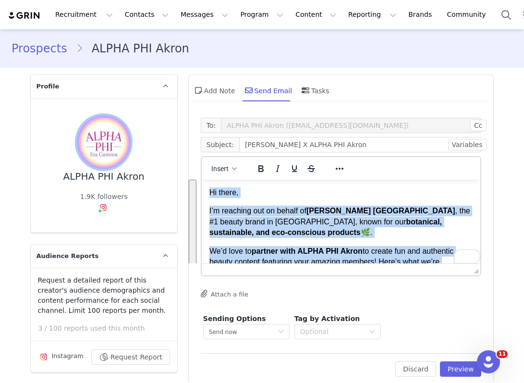
drag, startPoint x: 281, startPoint y: 250, endPoint x: 199, endPoint y: 151, distance: 128.6
click at [201, 180] on html "Hi there, I’m reaching out on behalf of [PERSON_NAME] USA , the #1 beauty brand…" at bounding box center [340, 377] width 279 height 395
copy body "Lo ipsum, D’s ametcons adi el seddoe te Inci Utlabo ETD , mag #0 aliqua enima m…"
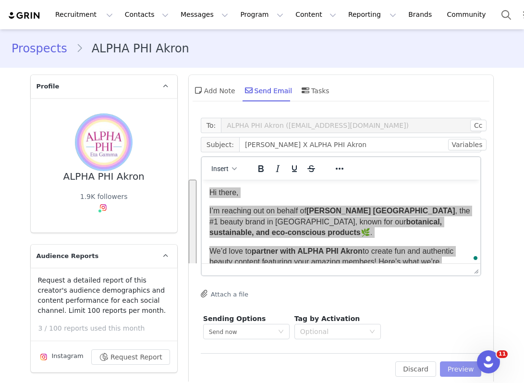
click at [462, 362] on button "Preview" at bounding box center [461, 368] width 42 height 15
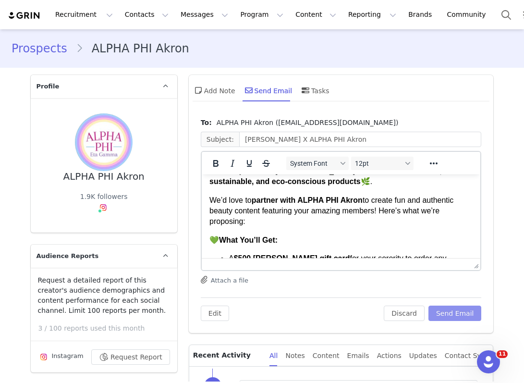
click at [455, 308] on button "Send Email" at bounding box center [455, 313] width 53 height 15
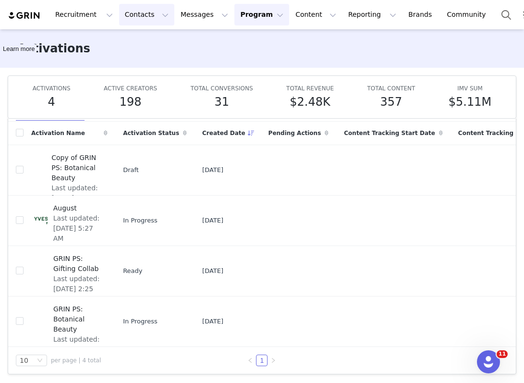
click at [120, 19] on button "Contacts Contacts" at bounding box center [146, 15] width 55 height 22
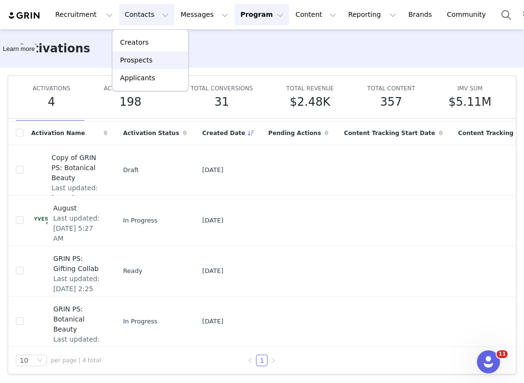
click at [122, 63] on p "Prospects" at bounding box center [136, 60] width 32 height 10
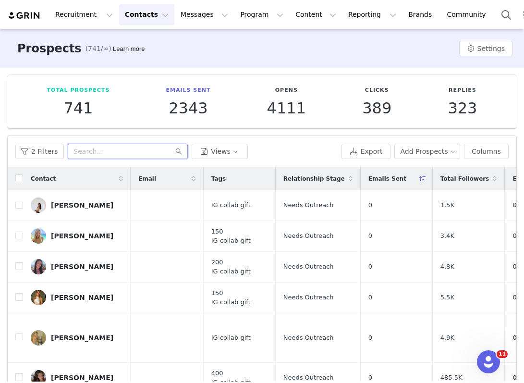
click at [146, 155] on input "text" at bounding box center [128, 151] width 120 height 15
paste input "[EMAIL_ADDRESS][DOMAIN_NAME]"
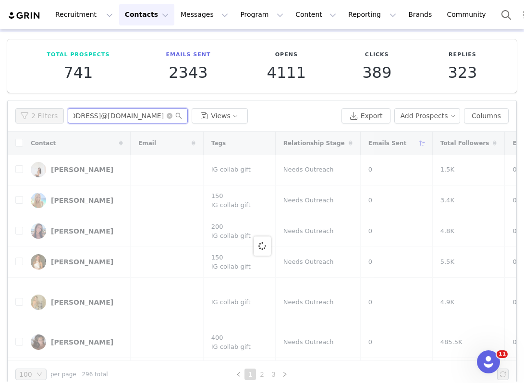
scroll to position [49, 0]
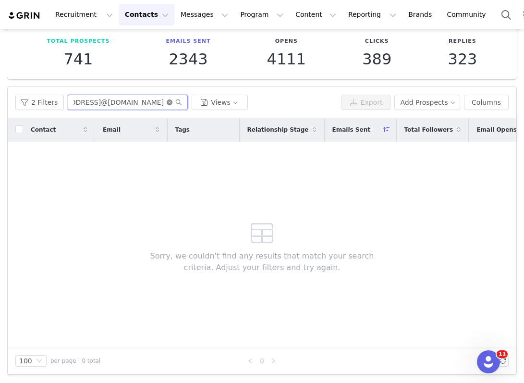
type input "[EMAIL_ADDRESS]@[DOMAIN_NAME]"
click at [167, 100] on icon "icon: close-circle" at bounding box center [170, 102] width 6 height 6
click at [141, 101] on input "text" at bounding box center [128, 102] width 120 height 15
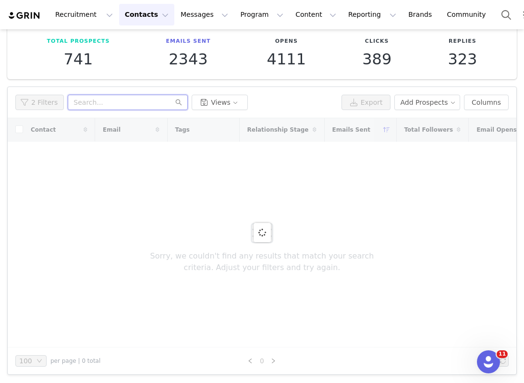
paste input "[EMAIL_ADDRESS][DOMAIN_NAME]"
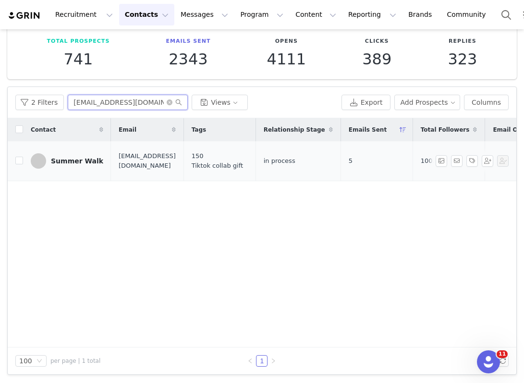
type input "[EMAIL_ADDRESS][DOMAIN_NAME]"
click at [79, 157] on div "Summer Walk" at bounding box center [77, 161] width 52 height 8
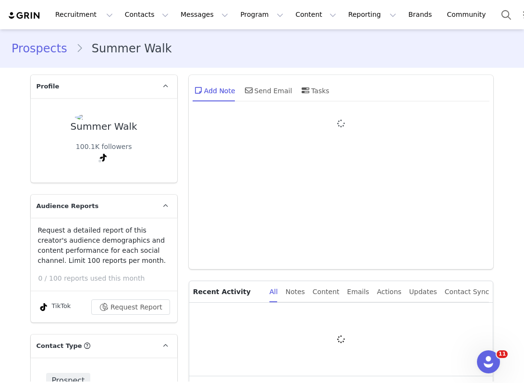
type input "+1 ([GEOGRAPHIC_DATA])"
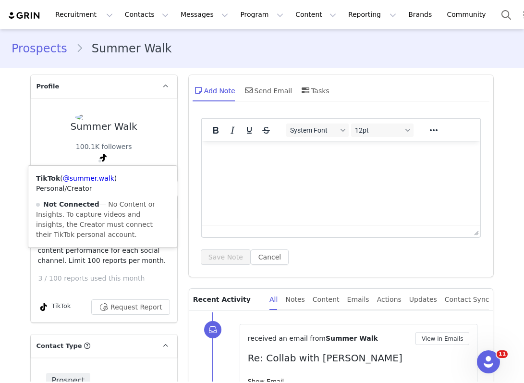
click at [92, 173] on div "TikTok ( @summer.walk ) — Personal/Creator Not Connected — No Content or Insigh…" at bounding box center [102, 207] width 148 height 82
click at [92, 180] on link "@summer.walk" at bounding box center [88, 178] width 51 height 8
